Goal: Transaction & Acquisition: Book appointment/travel/reservation

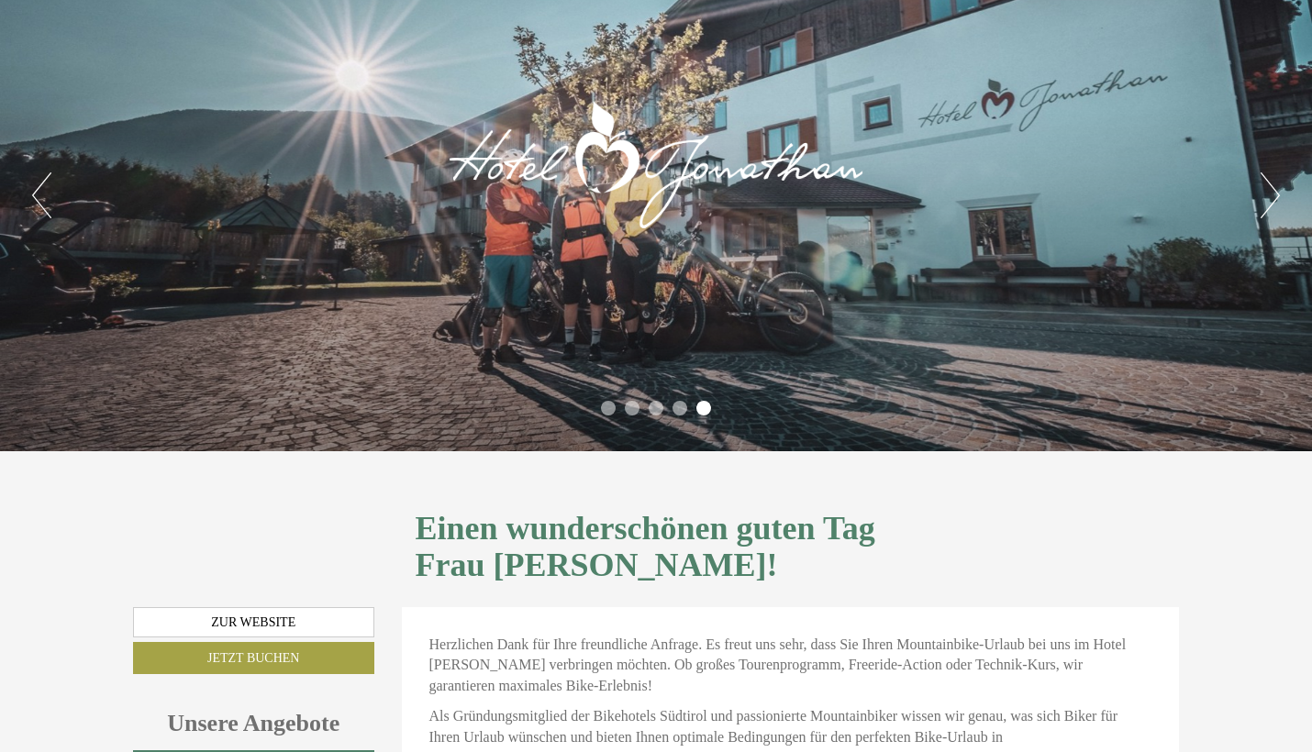
scroll to position [61, 0]
click at [294, 607] on link "Zur Website" at bounding box center [253, 622] width 241 height 31
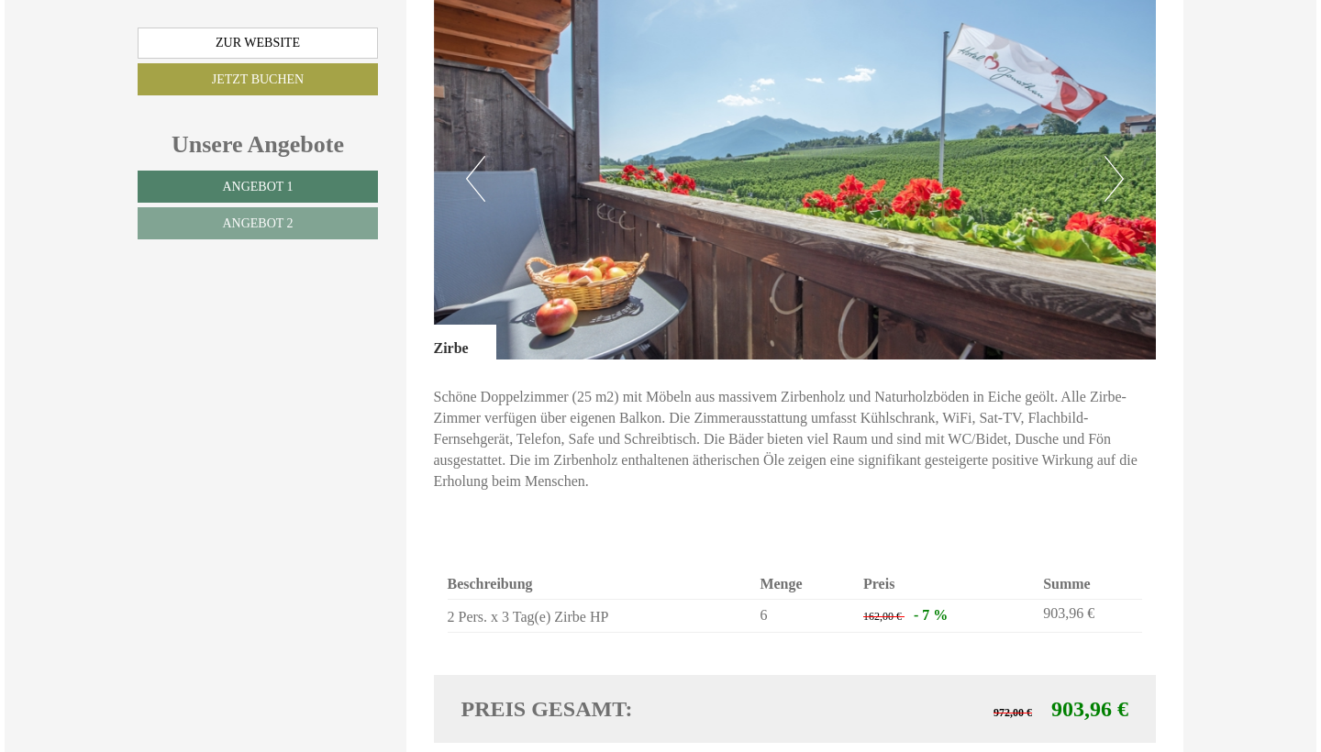
scroll to position [1297, 0]
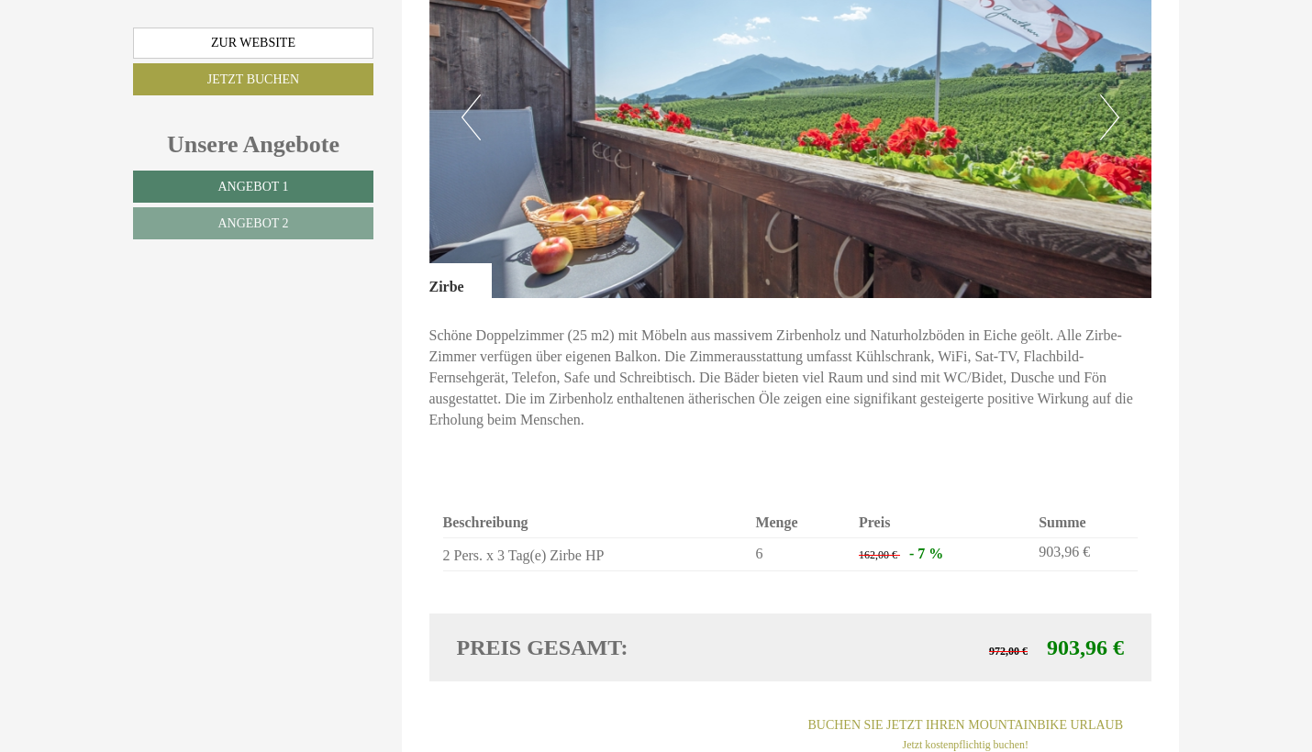
click at [892, 709] on link "Buchen Sie jetzt ihren Mountainbike Urlaub Jetzt kostenpflichtig buchen!" at bounding box center [965, 734] width 372 height 51
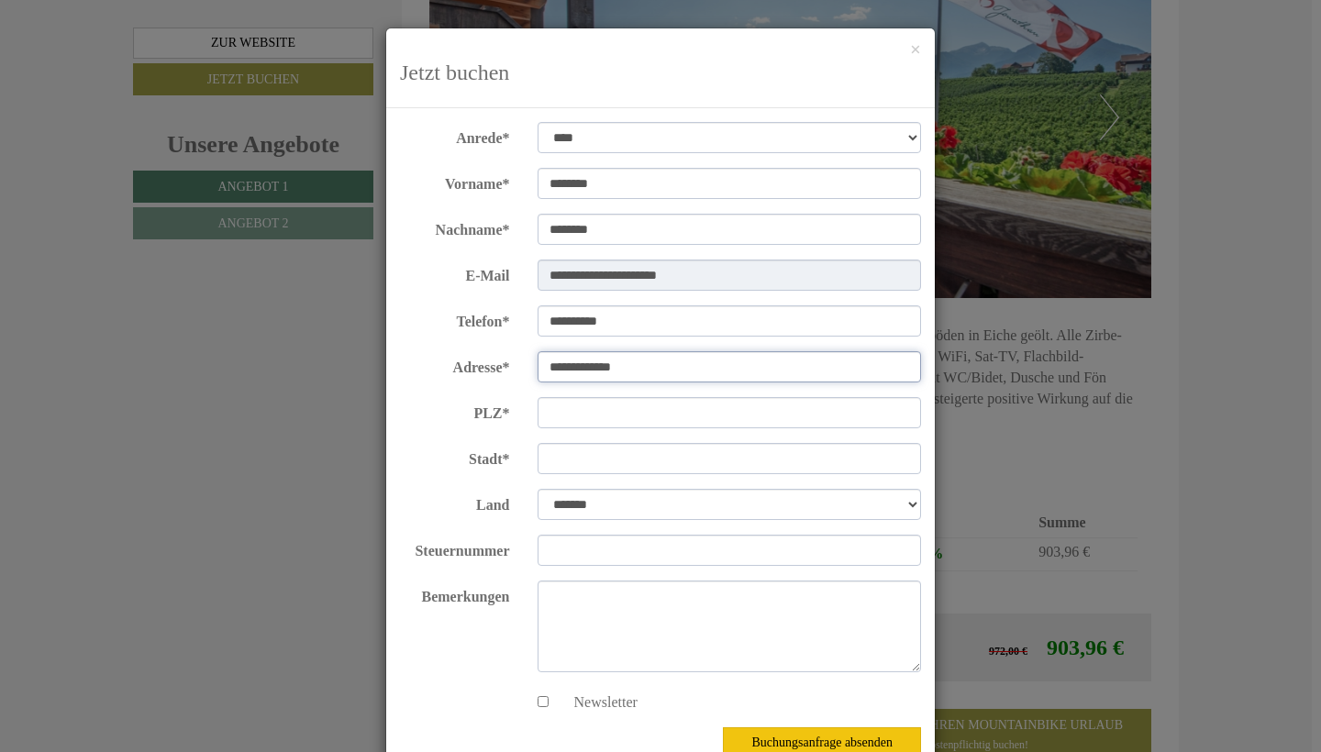
type input "**********"
type input "*****"
type input "*******"
select select "*"
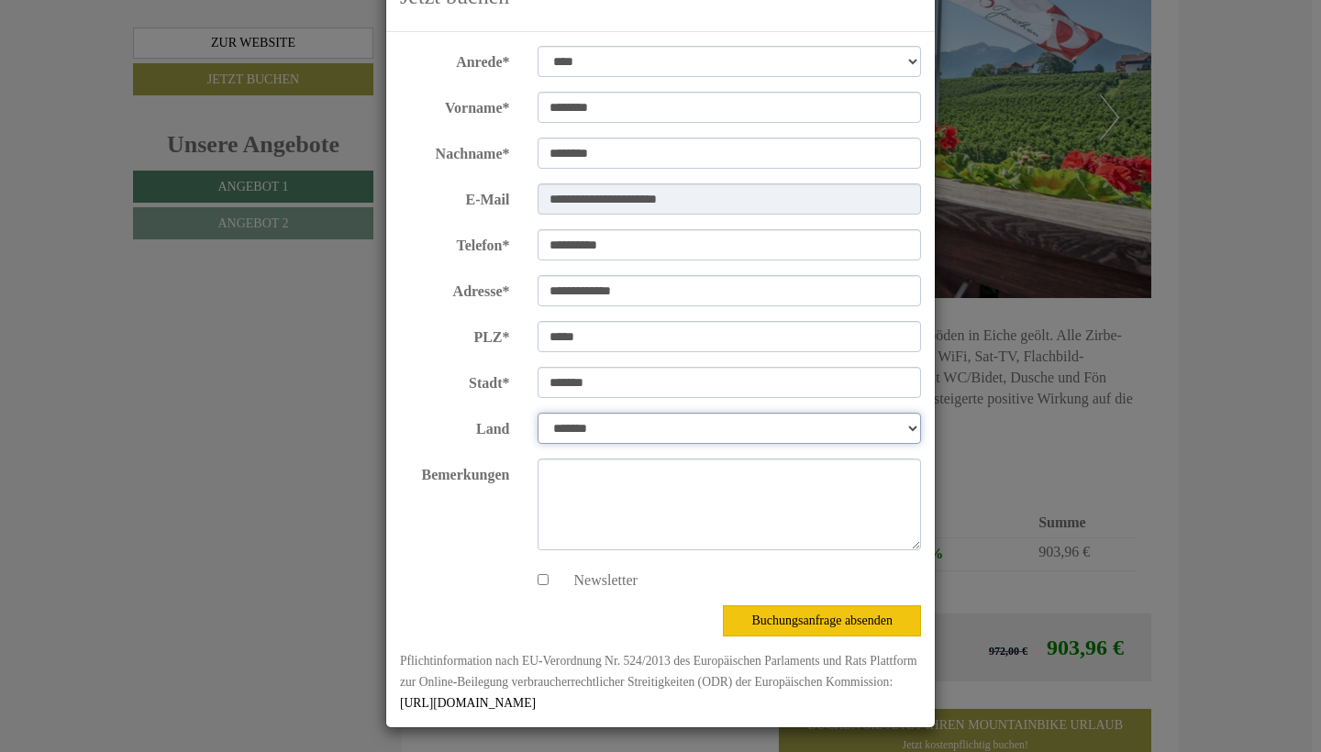
scroll to position [75, 0]
click at [858, 625] on button "Buchungsanfrage absenden" at bounding box center [822, 621] width 198 height 31
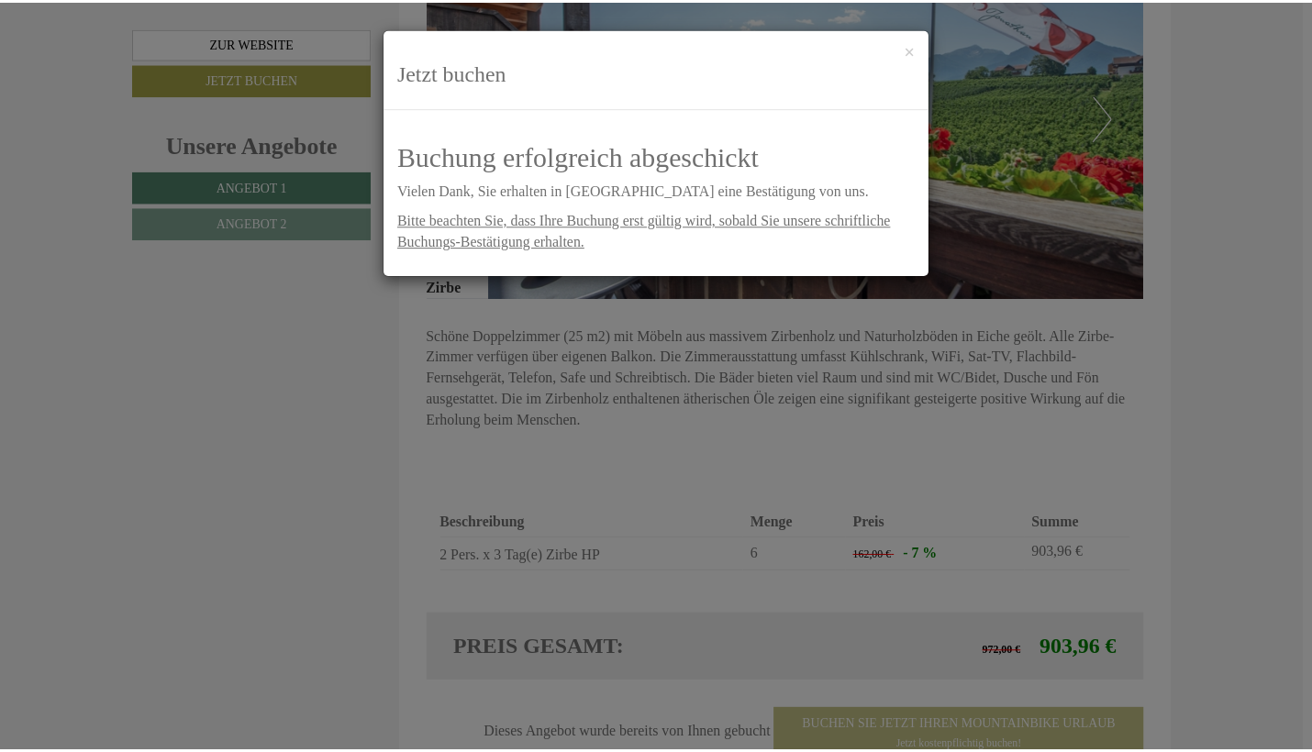
scroll to position [0, 0]
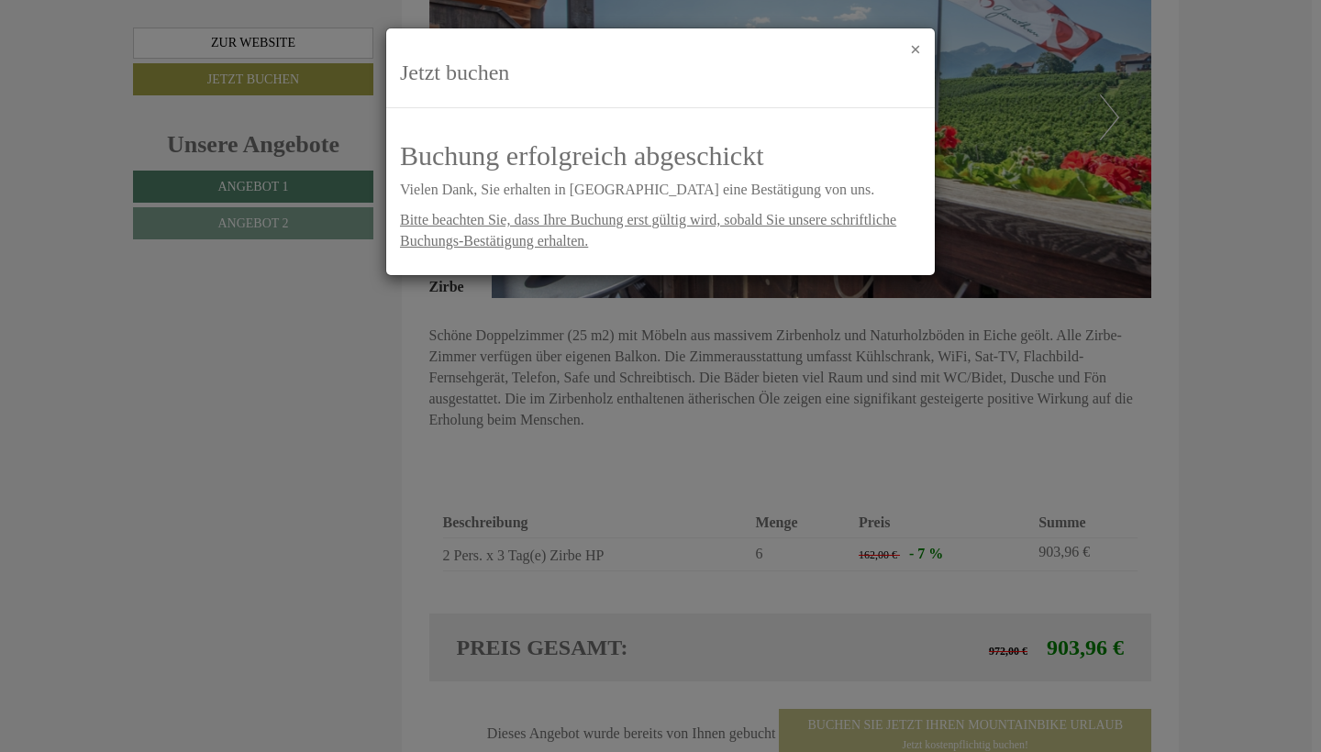
click at [919, 57] on button "×" at bounding box center [915, 49] width 11 height 19
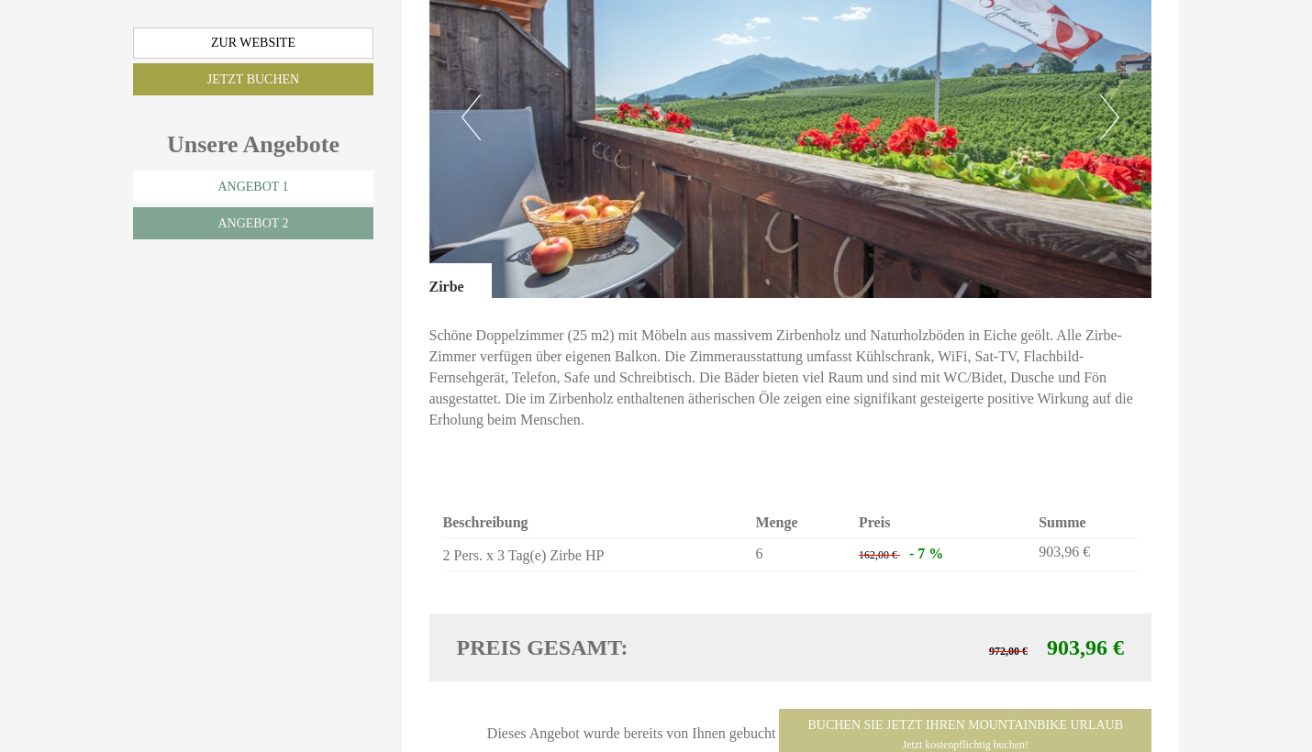
click at [326, 177] on link "Angebot 1" at bounding box center [253, 187] width 240 height 32
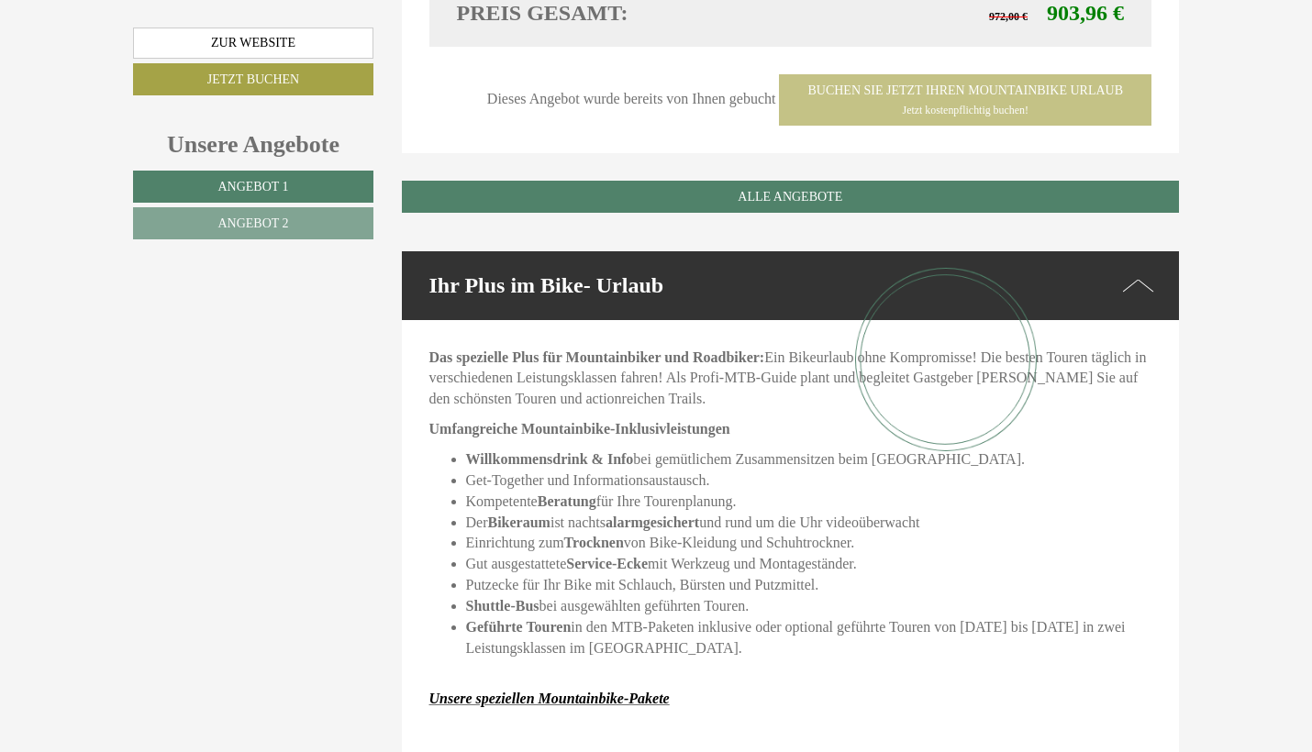
scroll to position [1962, 0]
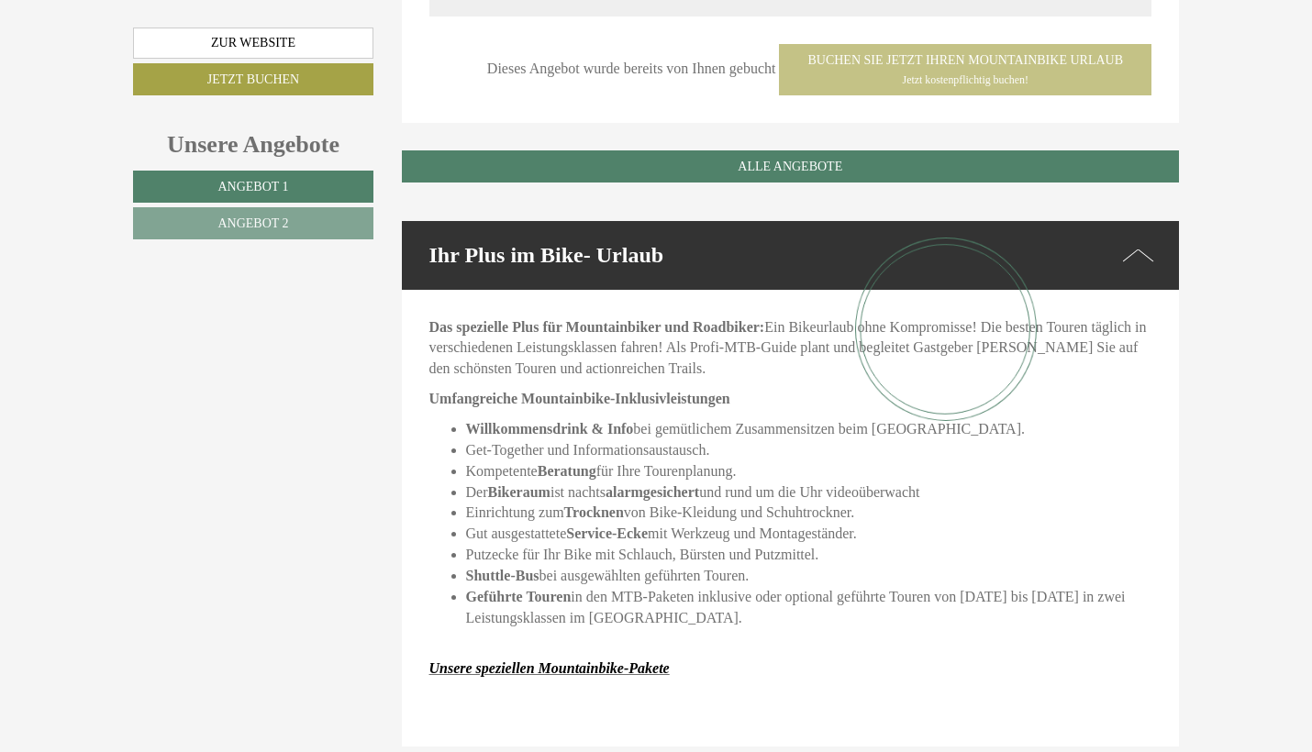
click at [585, 660] on link "Unsere speziellen Mountainbike-Pakete" at bounding box center [549, 668] width 240 height 16
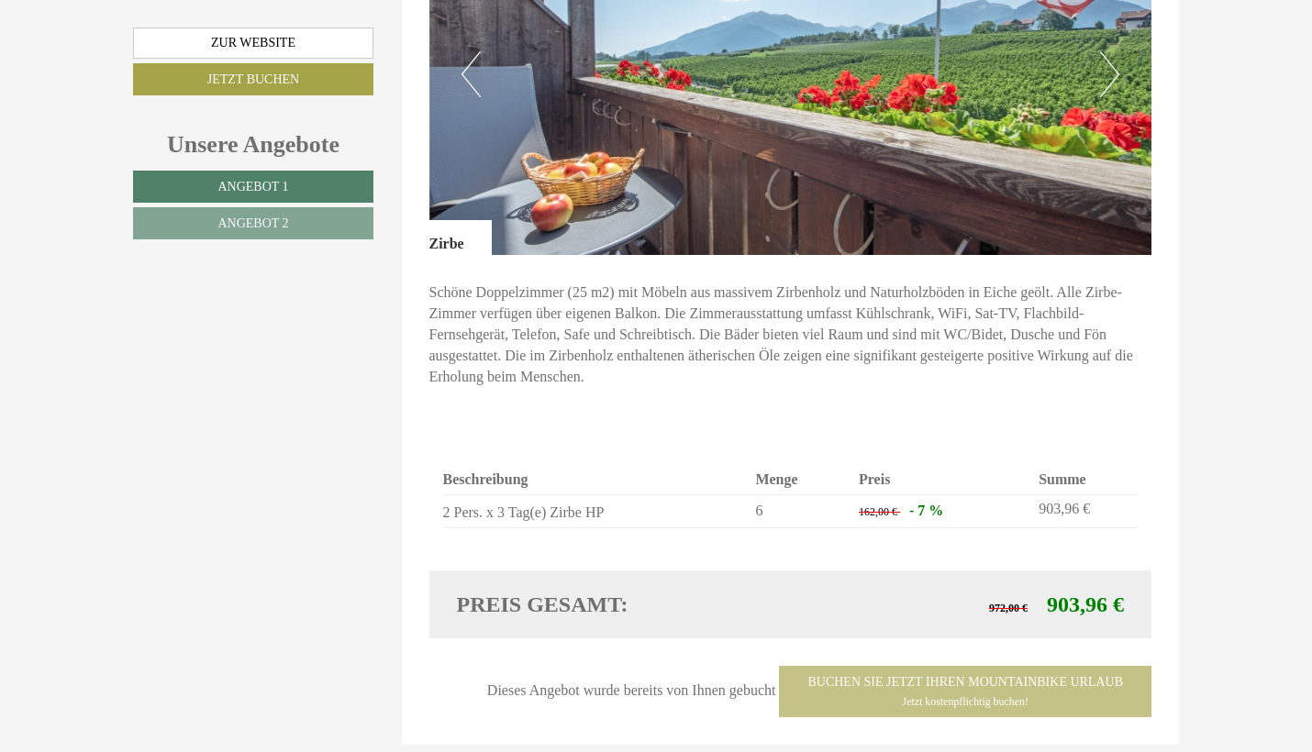
scroll to position [1345, 0]
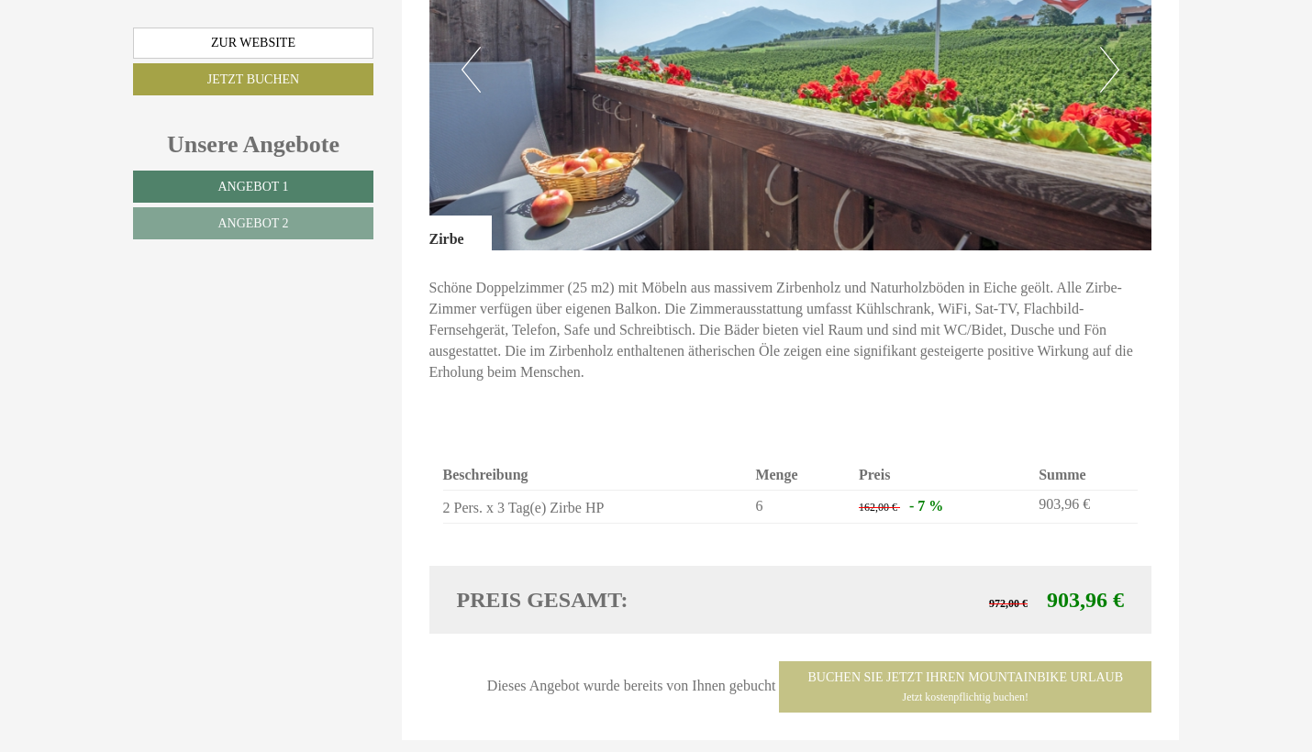
click at [919, 661] on div "Dieses Angebot wurde bereits von Ihnen gebucht Buchen Sie jetzt ihren Mountainb…" at bounding box center [790, 686] width 723 height 51
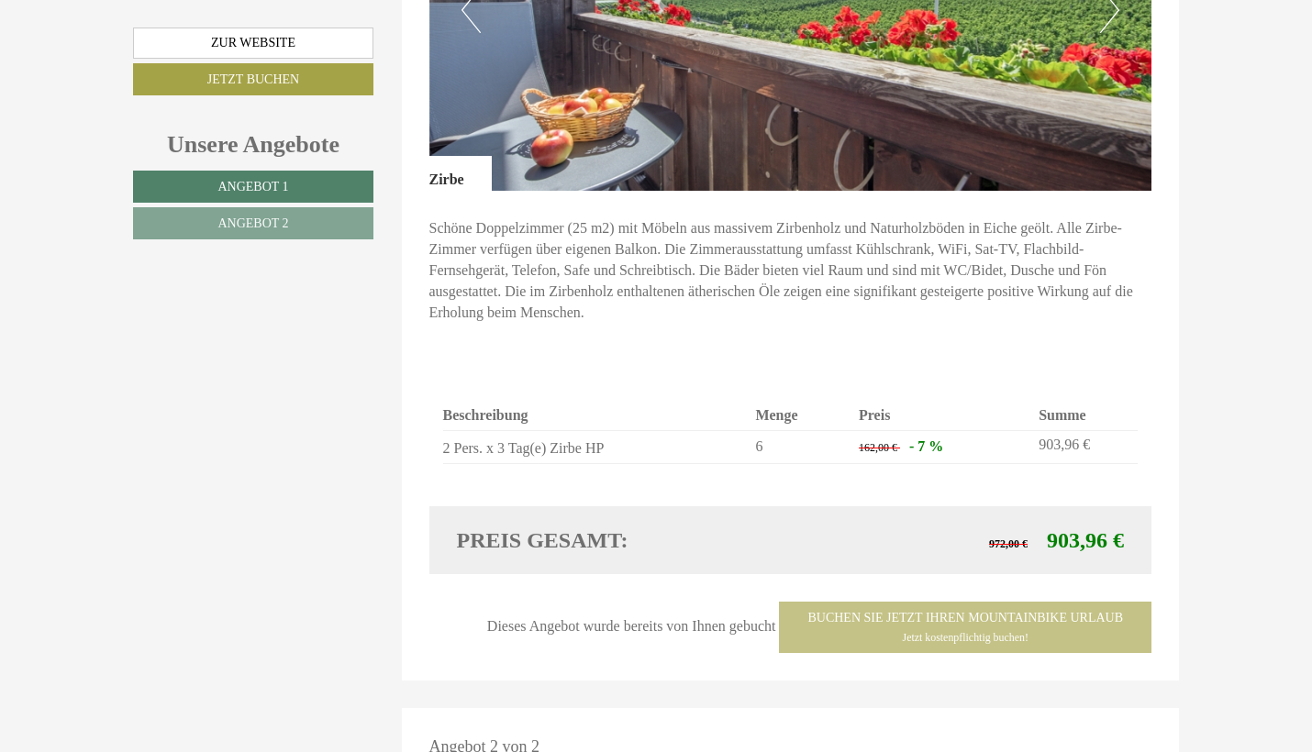
scroll to position [1405, 0]
click at [834, 601] on div "Dieses Angebot wurde bereits von Ihnen gebucht Buchen Sie jetzt ihren Mountainb…" at bounding box center [790, 626] width 723 height 51
click at [778, 601] on div "Dieses Angebot wurde bereits von Ihnen gebucht Buchen Sie jetzt ihren Mountainb…" at bounding box center [790, 626] width 723 height 51
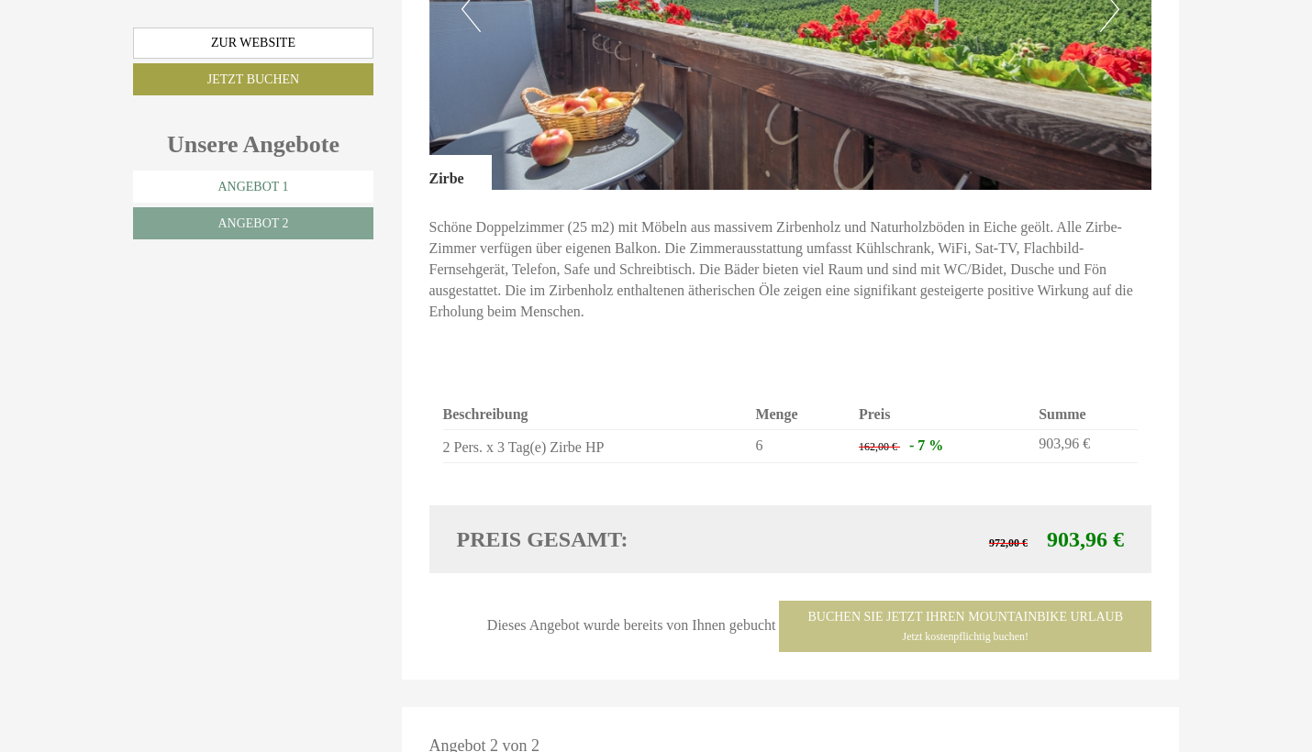
click at [290, 181] on link "Angebot 1" at bounding box center [253, 187] width 240 height 32
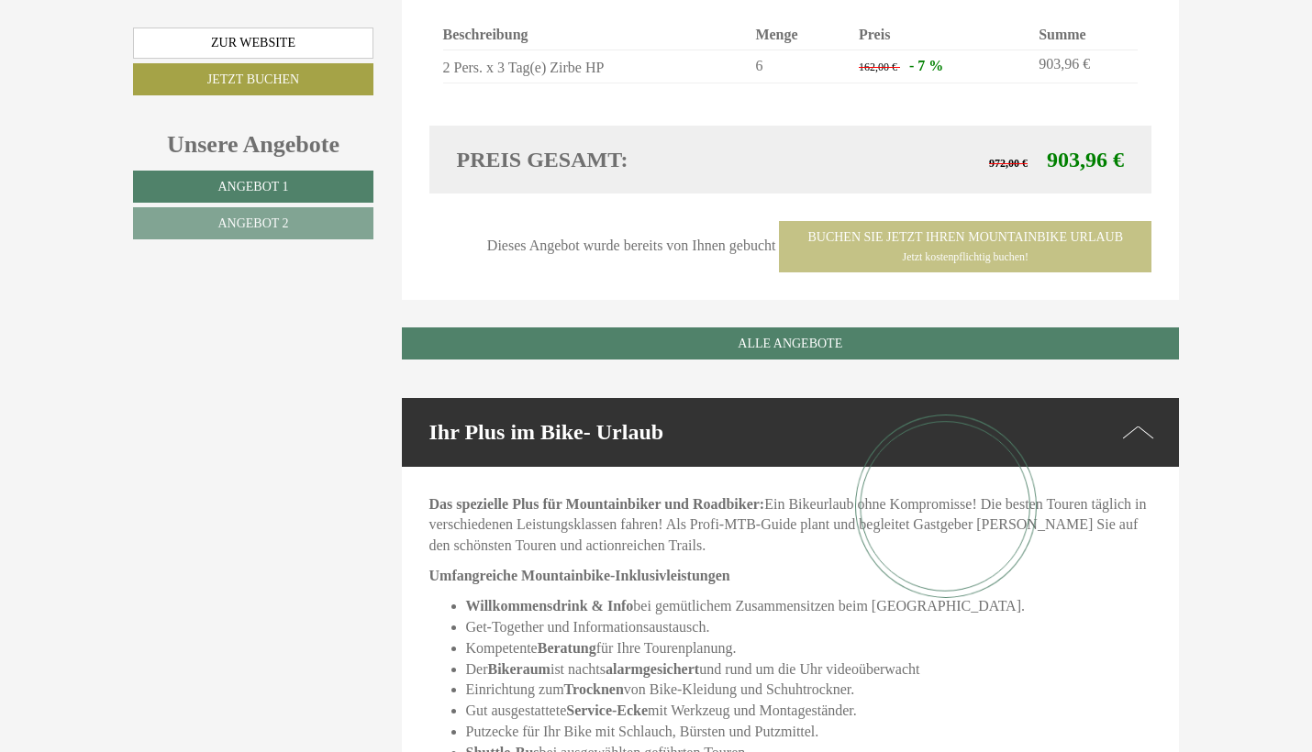
scroll to position [1782, 0]
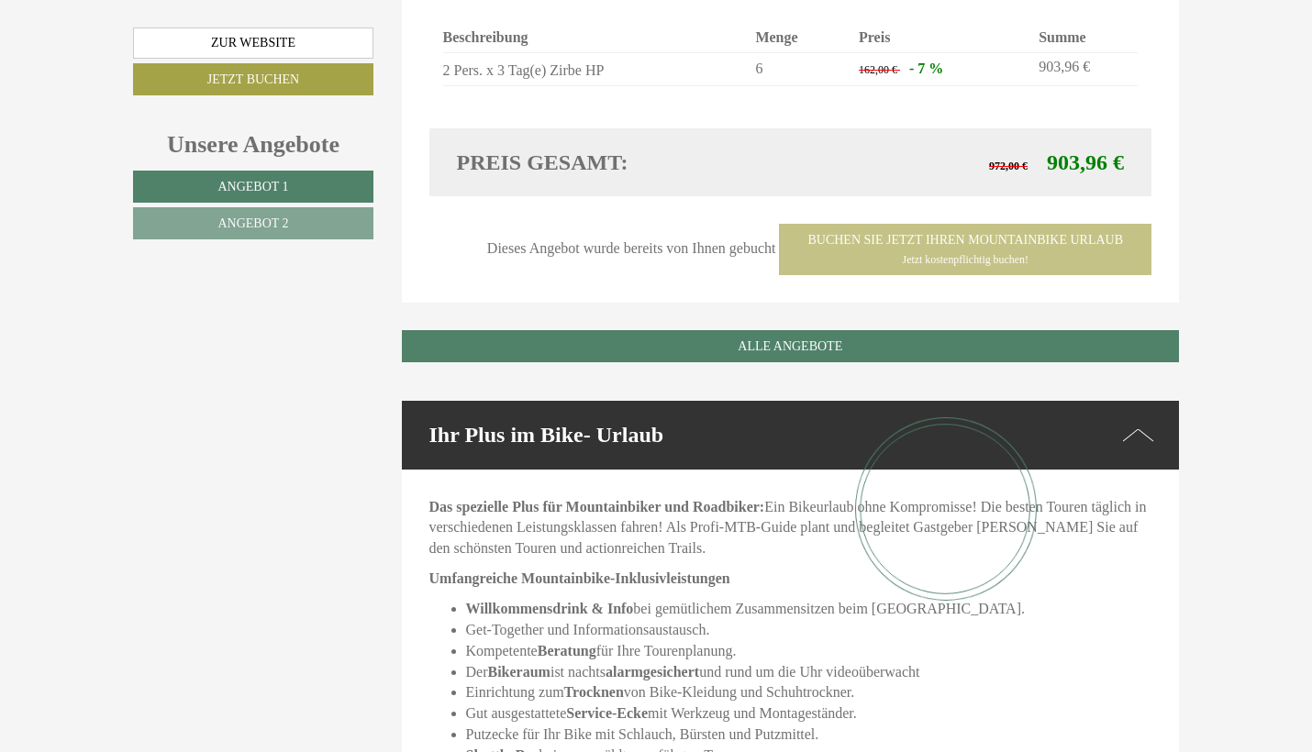
click at [841, 224] on div "Dieses Angebot wurde bereits von Ihnen gebucht Buchen Sie jetzt ihren Mountainb…" at bounding box center [790, 249] width 723 height 51
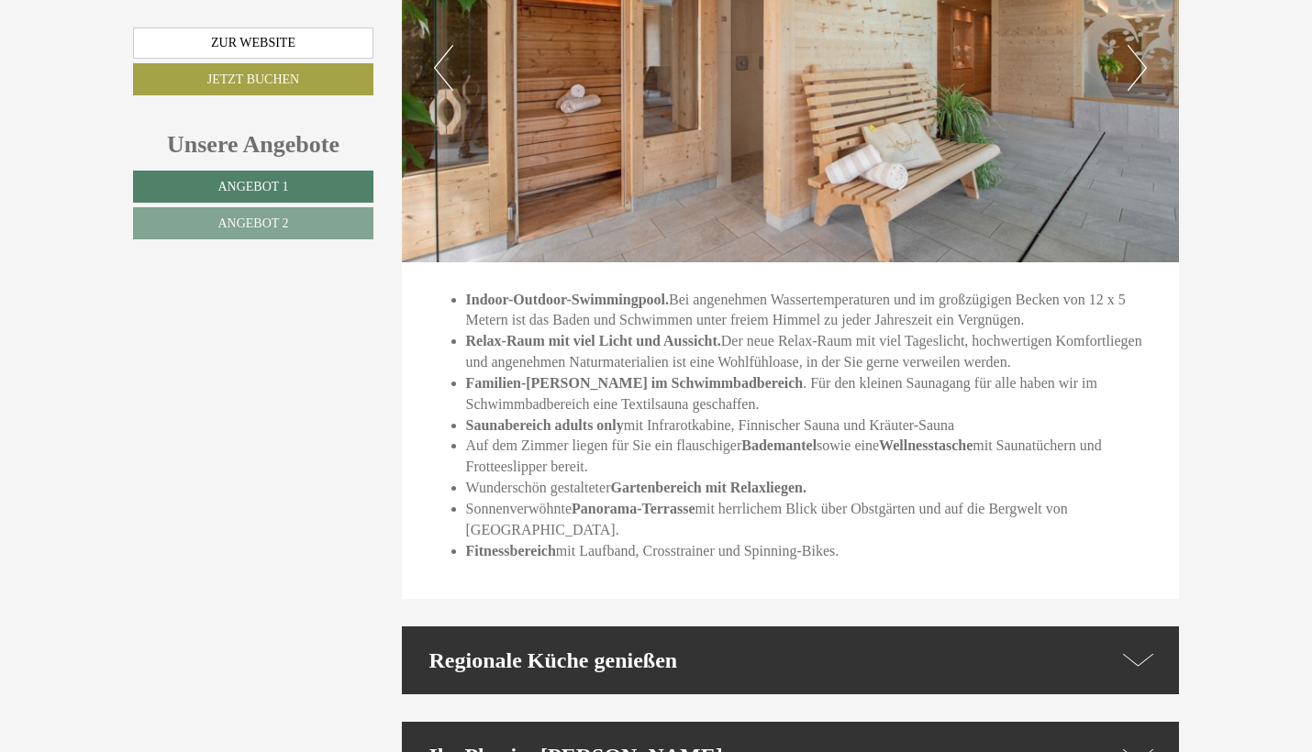
scroll to position [3028, 0]
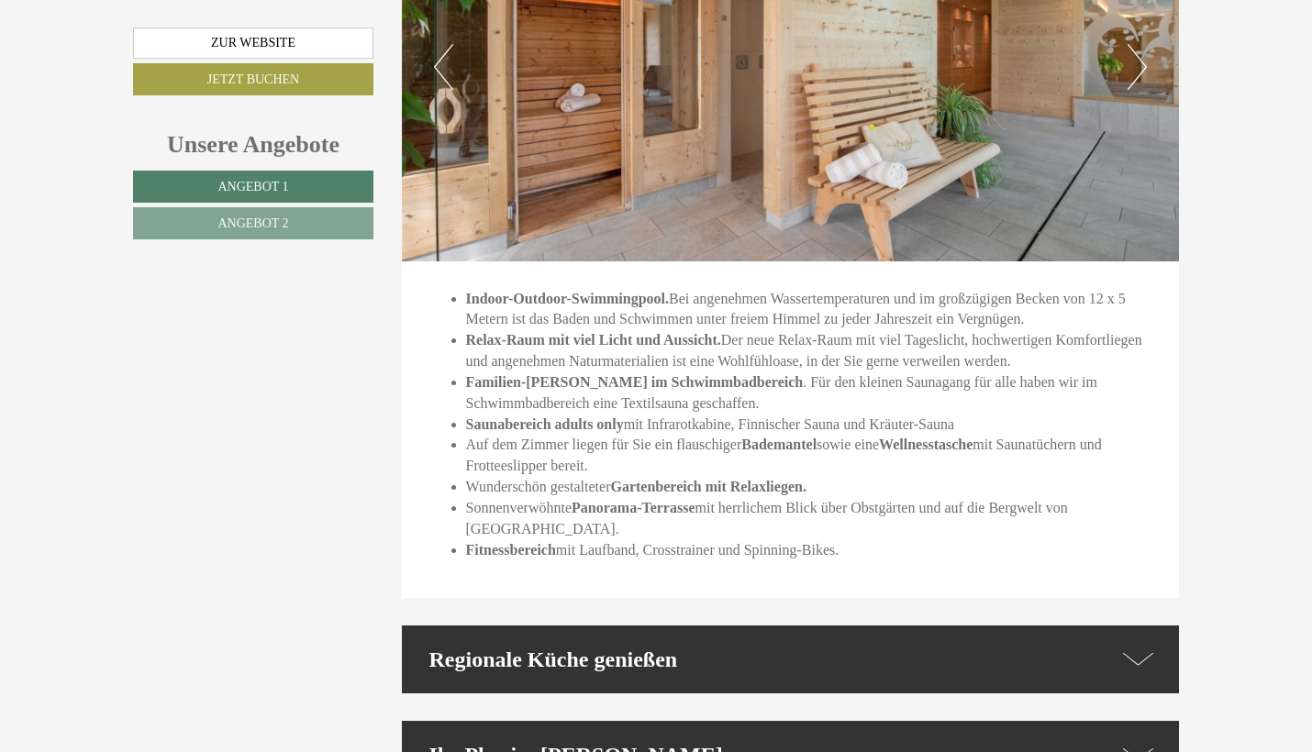
click at [793, 626] on div "Regionale Küche genießen" at bounding box center [791, 660] width 778 height 68
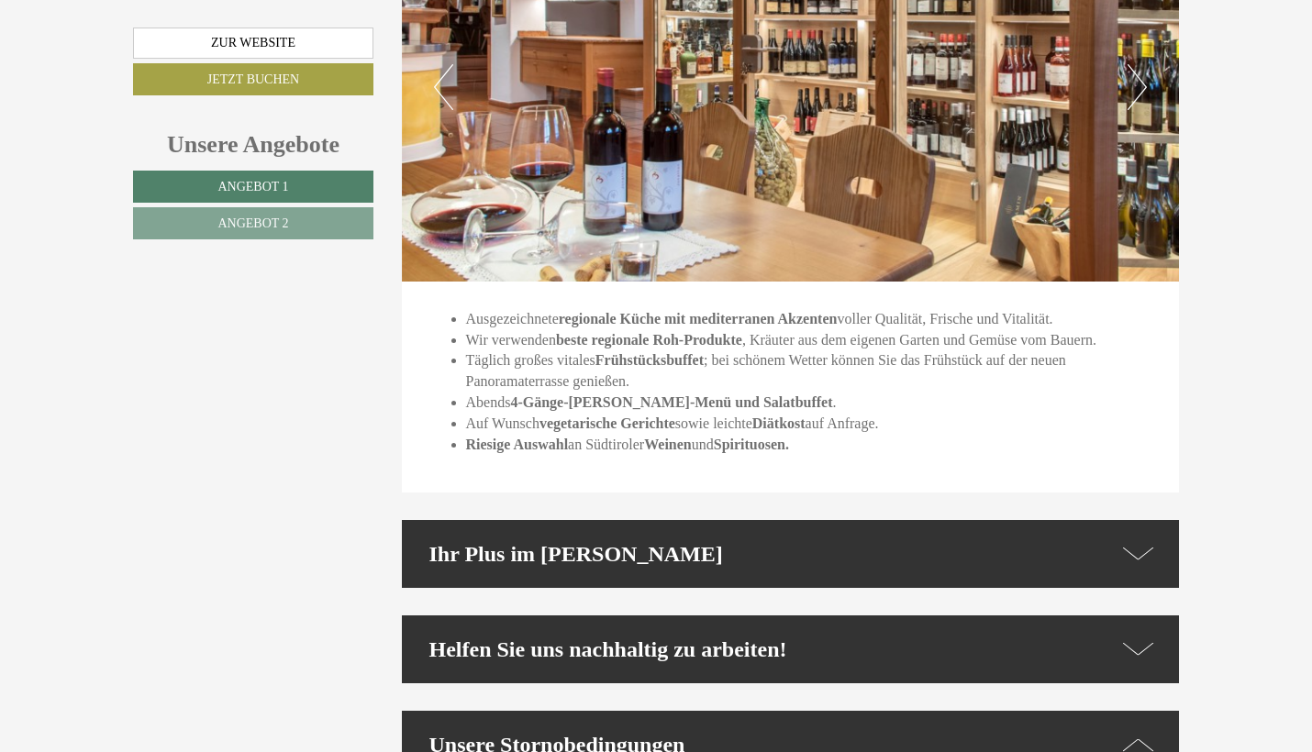
scroll to position [3831, 0]
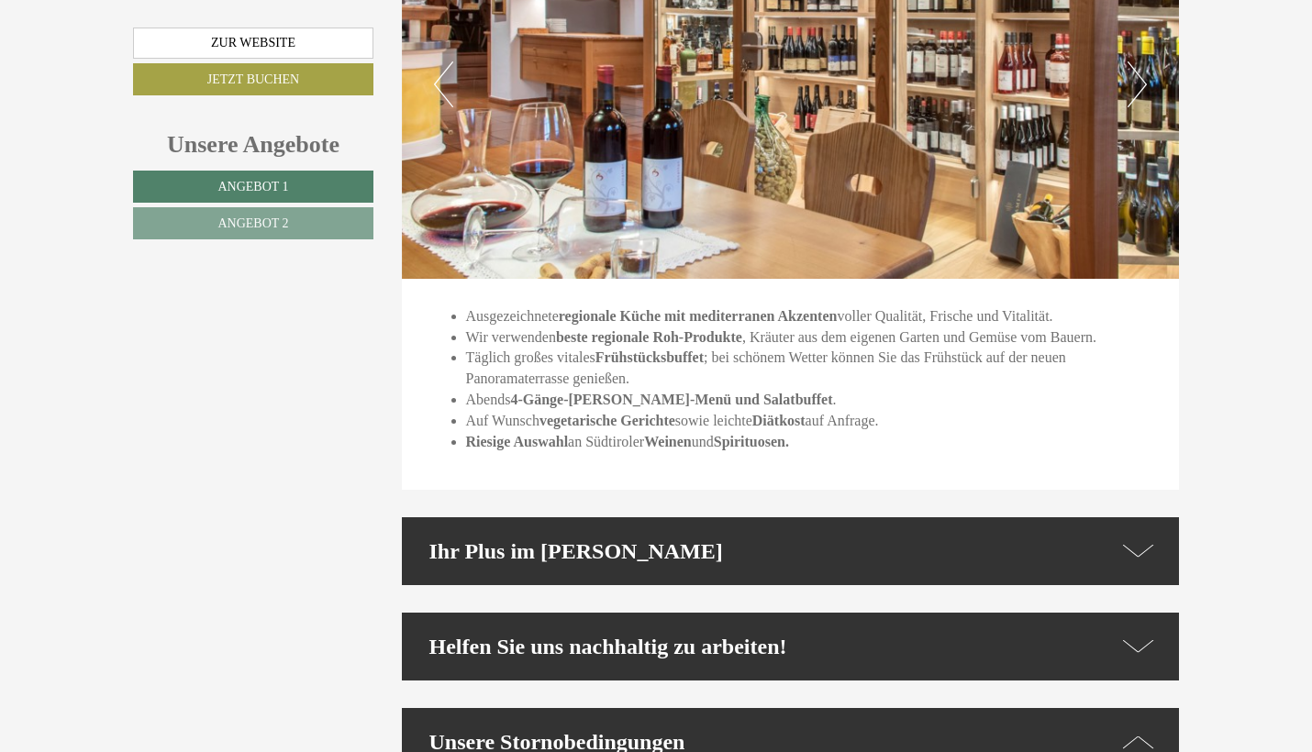
click at [789, 613] on div "Helfen Sie uns nachhaltig zu arbeiten!" at bounding box center [791, 647] width 778 height 68
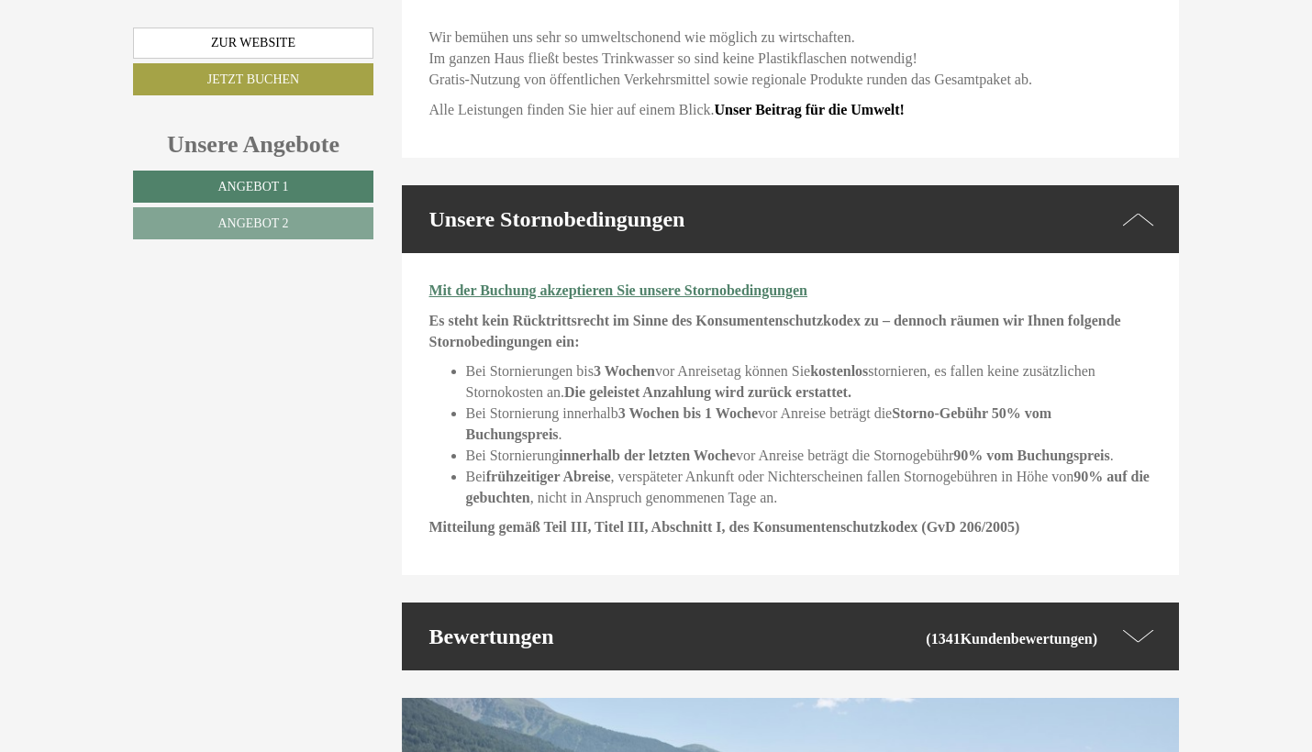
scroll to position [4533, 0]
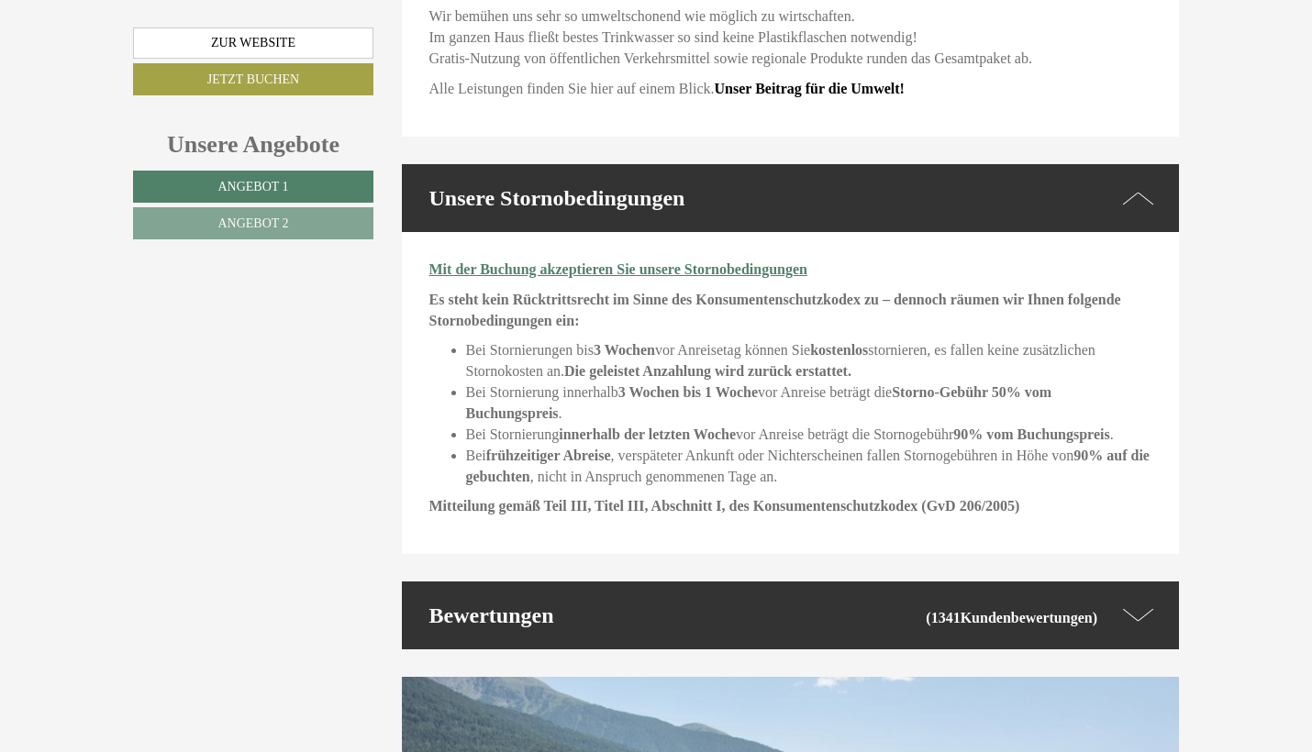
click at [768, 582] on div "Bewertungen (1341 Kundenbewertungen )" at bounding box center [791, 616] width 778 height 68
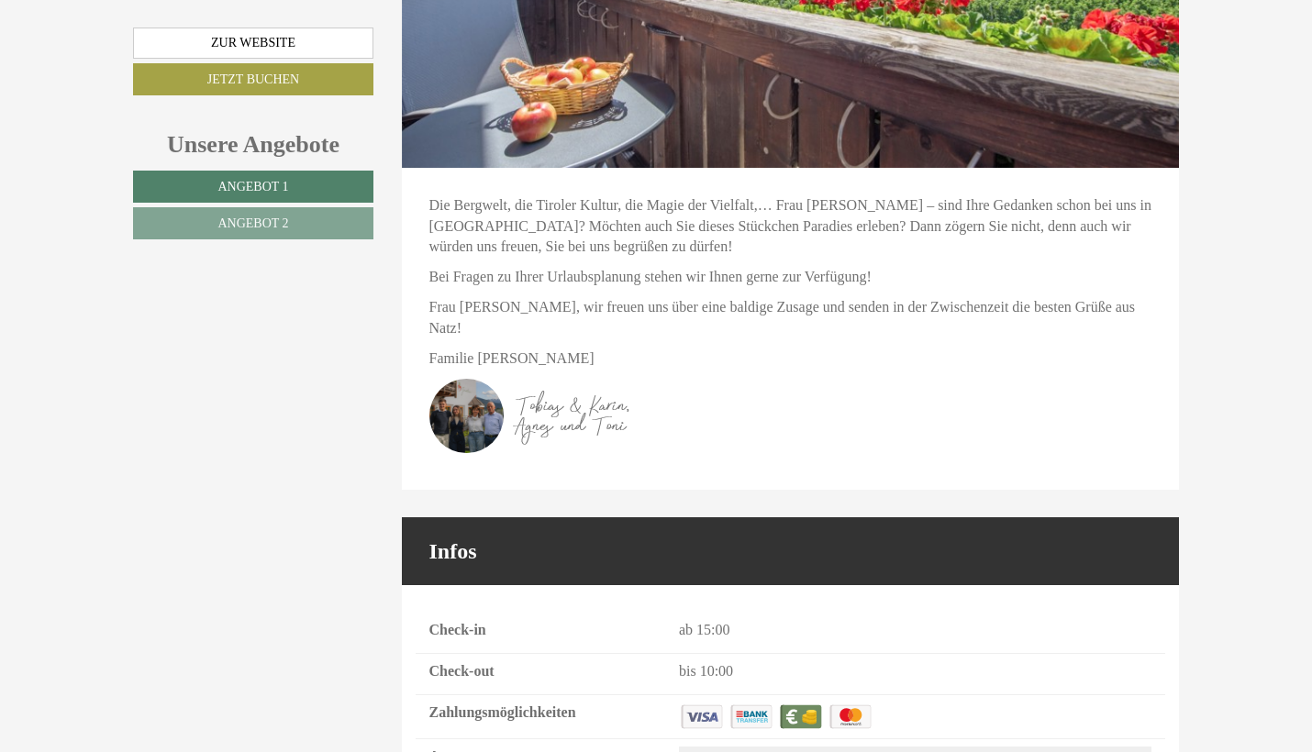
scroll to position [6022, 0]
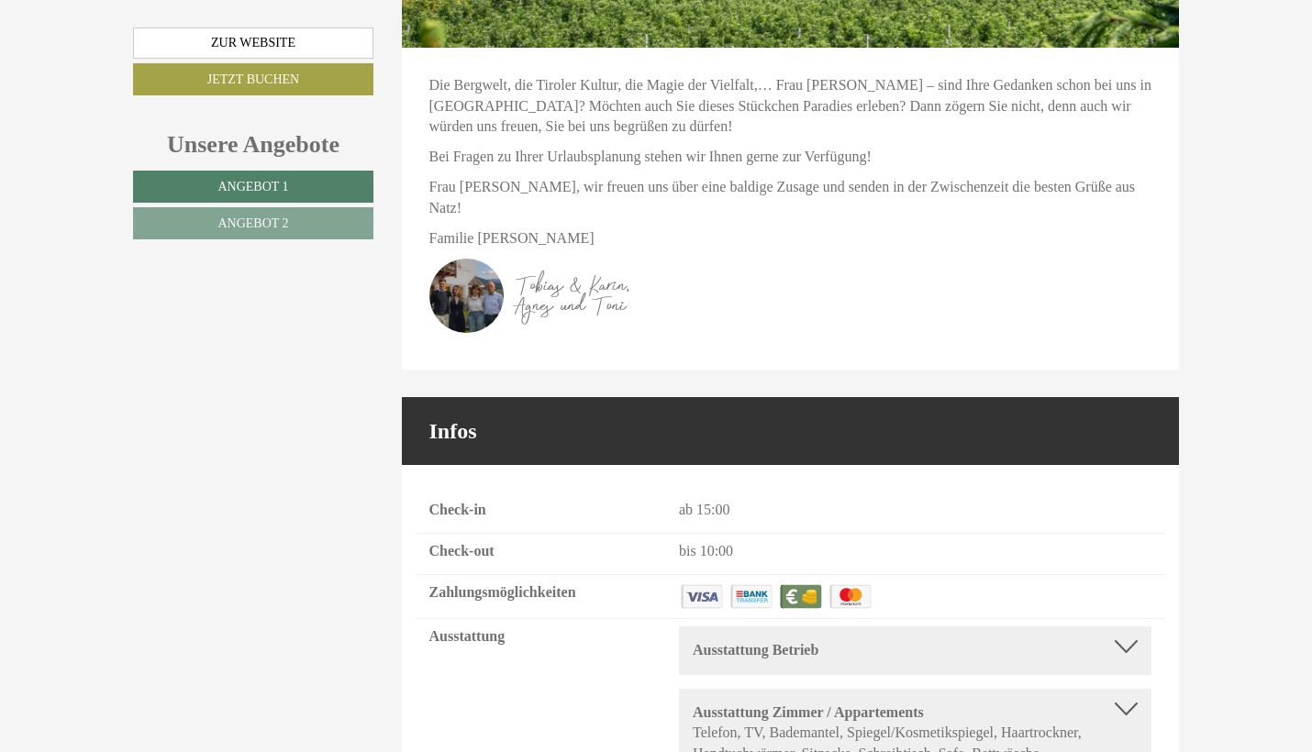
scroll to position [6158, 0]
